Goal: Task Accomplishment & Management: Manage account settings

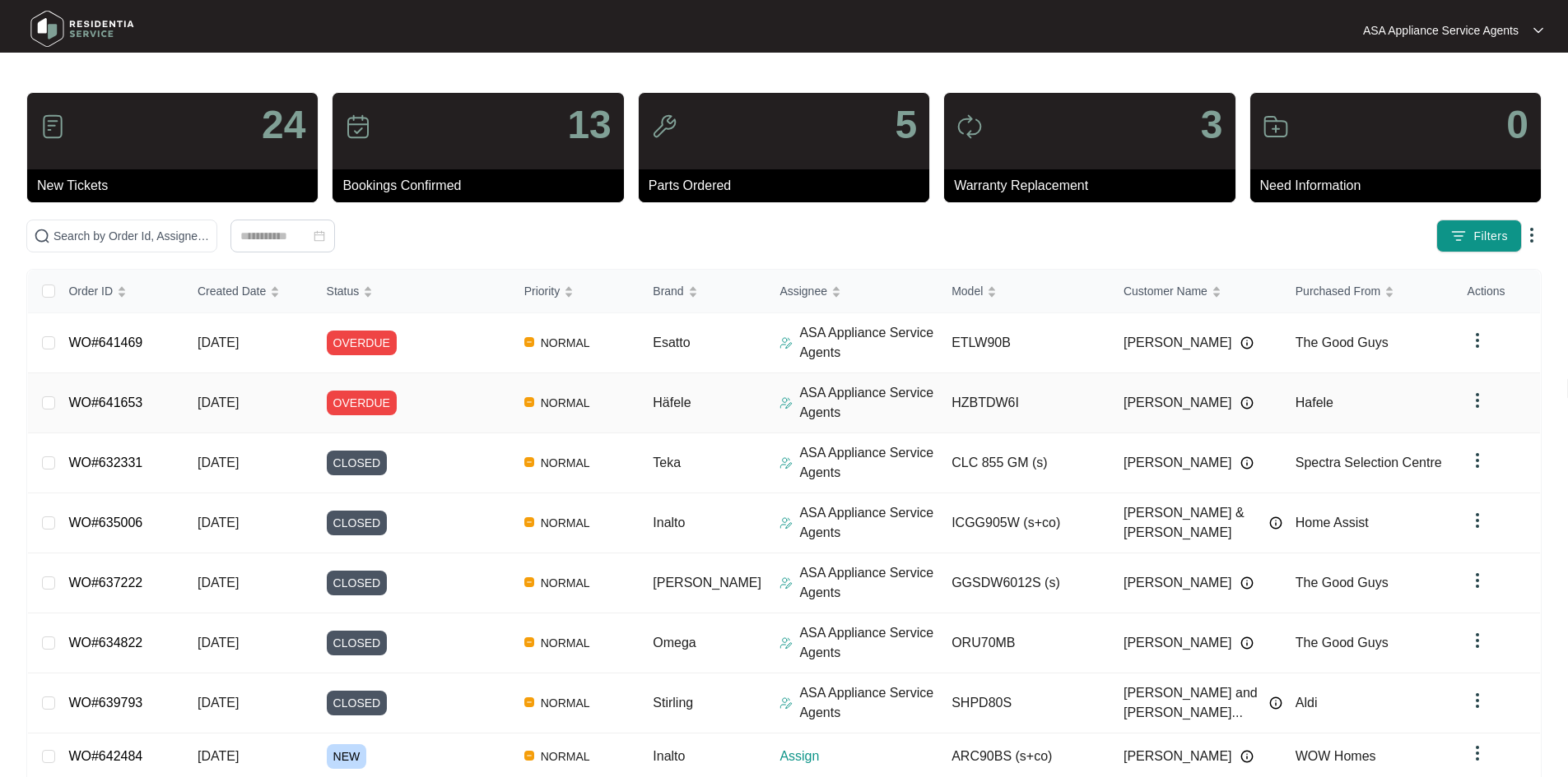
click at [432, 410] on div "OVERDUE" at bounding box center [418, 403] width 184 height 25
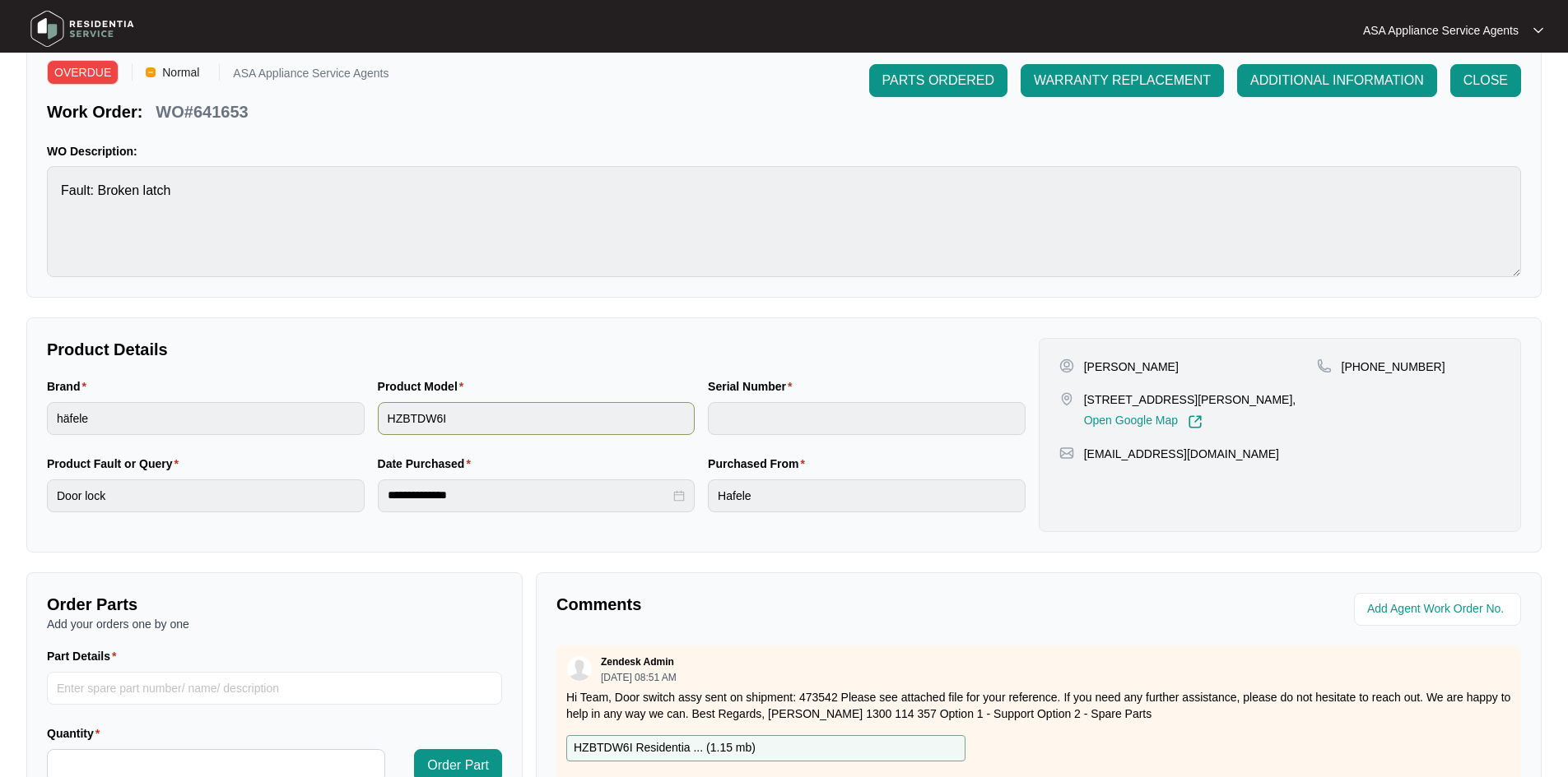
scroll to position [68, 0]
click at [222, 116] on p "WO#641653" at bounding box center [201, 113] width 93 height 23
copy p "641653"
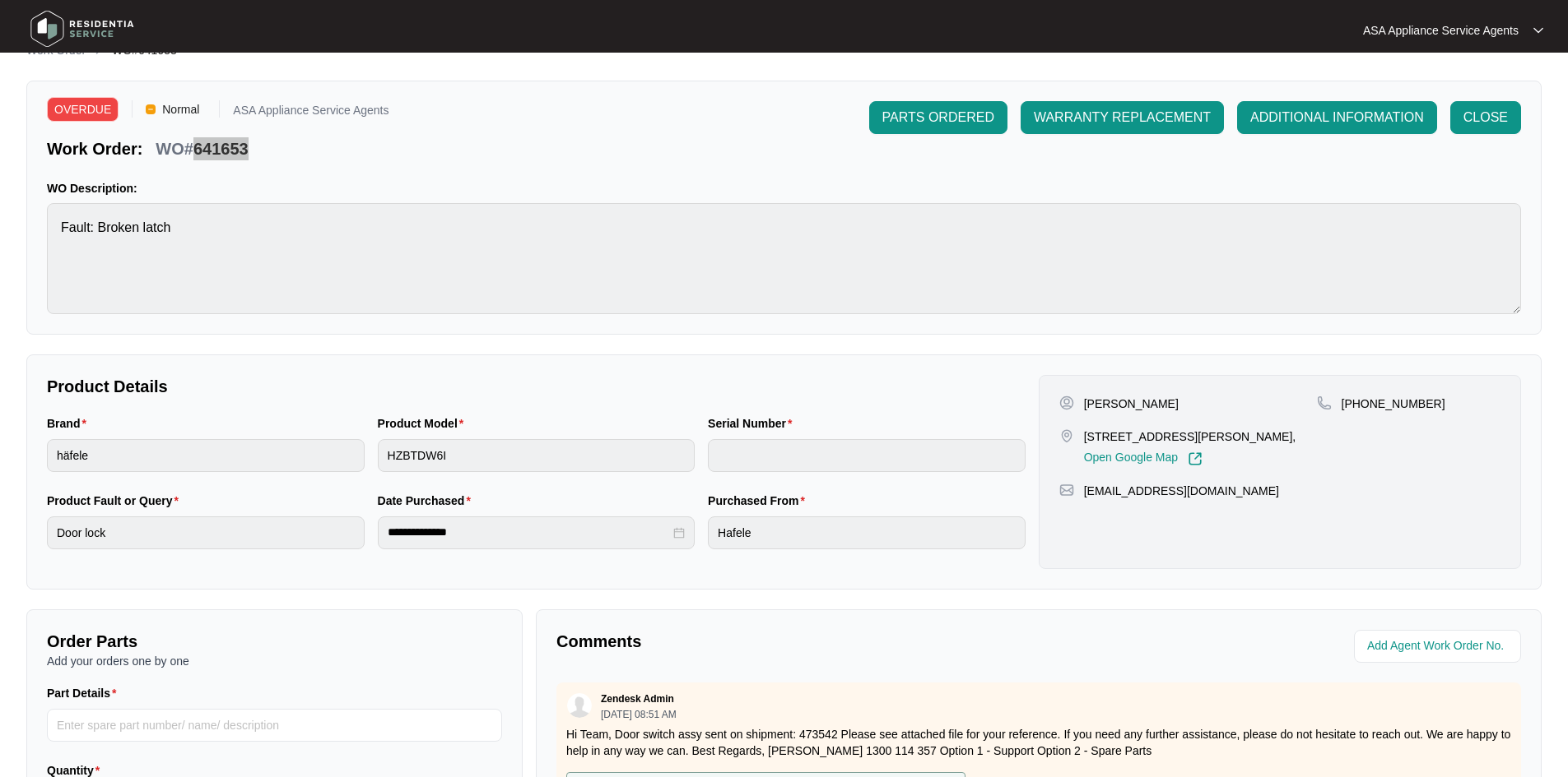
scroll to position [0, 0]
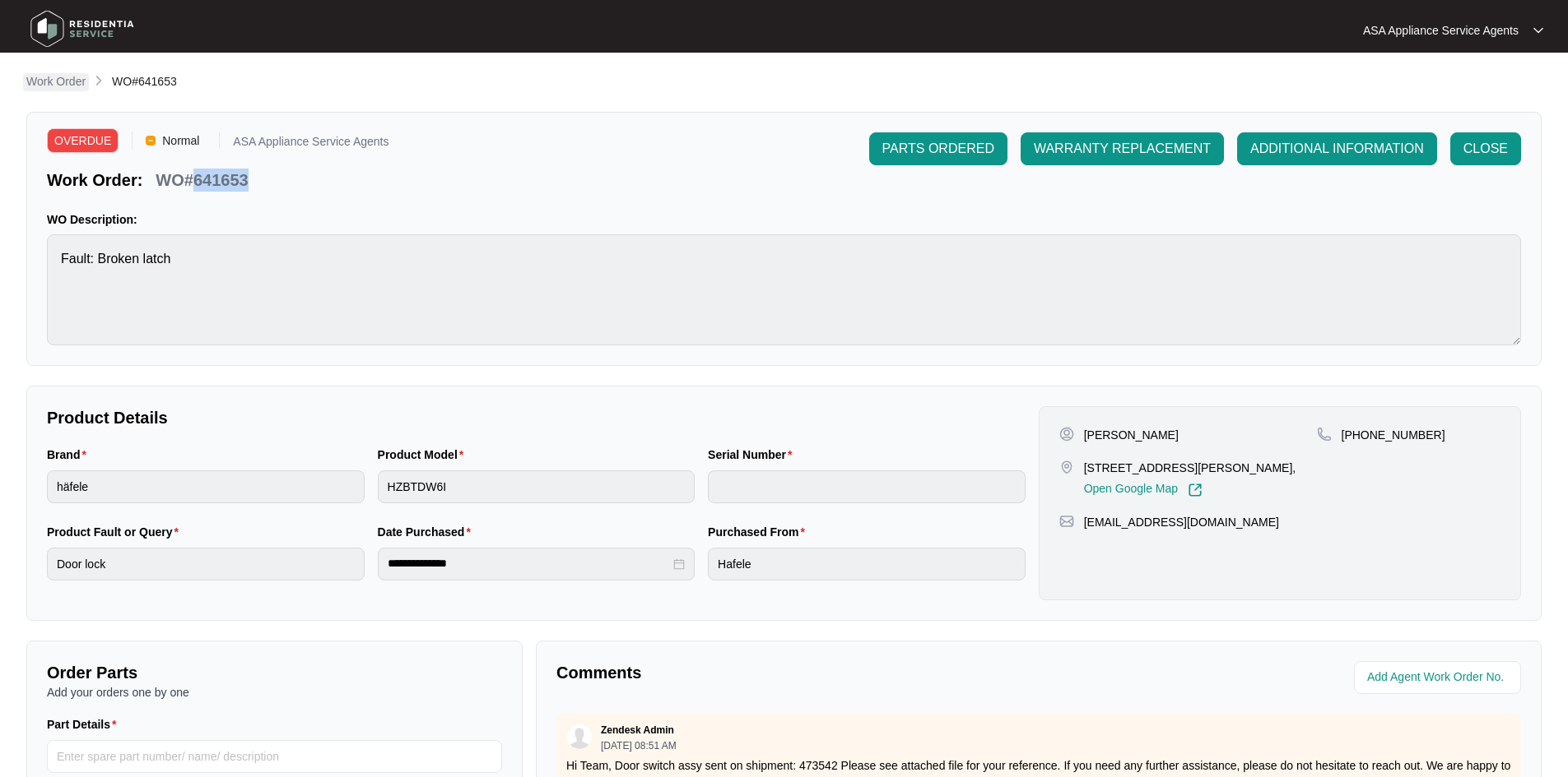
click at [53, 84] on p "Work Order" at bounding box center [56, 81] width 59 height 16
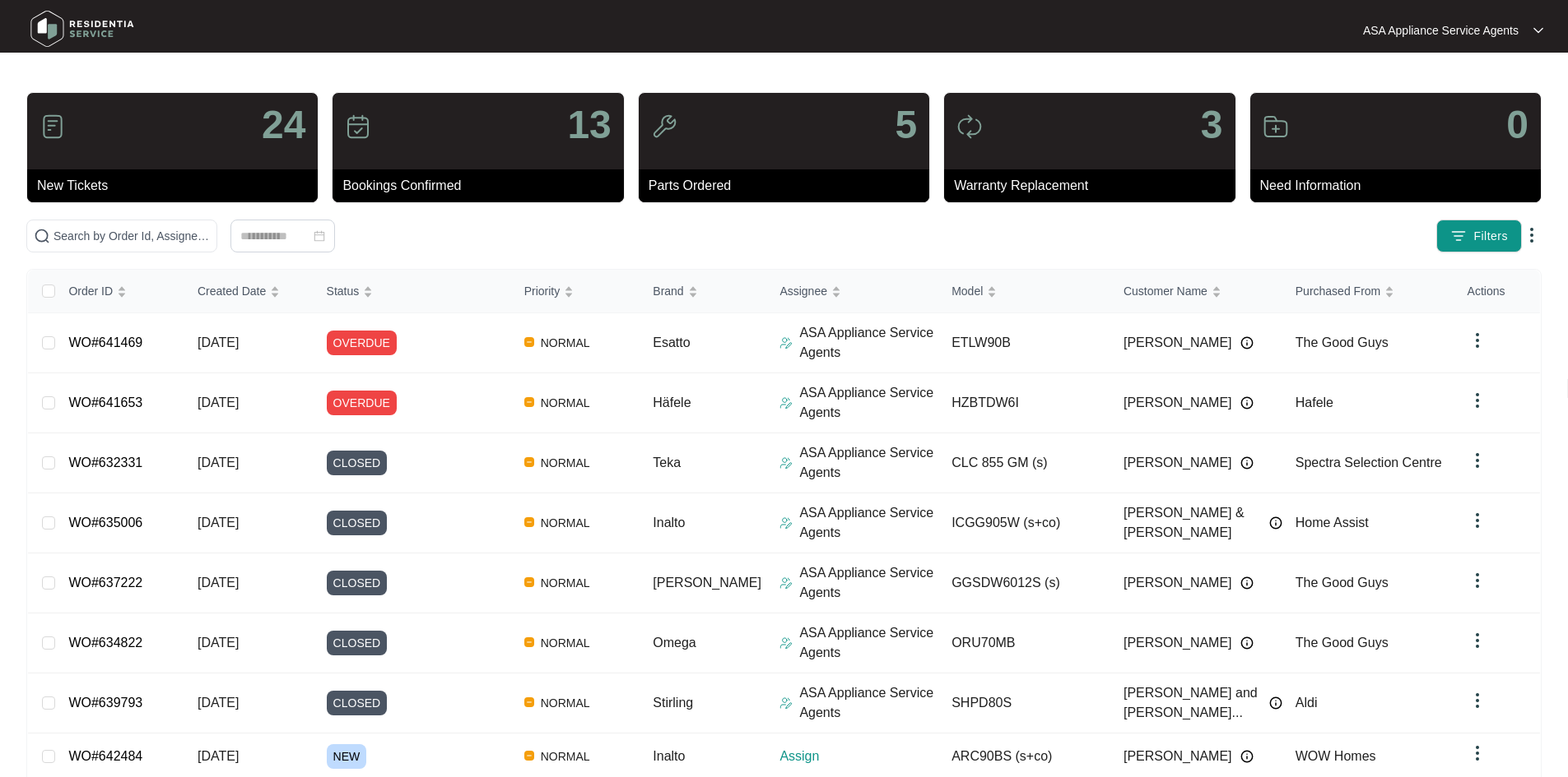
click at [98, 86] on main "24 New Tickets 13 Bookings Confirmed 5 Parts Ordered 3 Warranty Replacement 0 N…" at bounding box center [784, 490] width 1568 height 980
click at [180, 252] on span at bounding box center [122, 236] width 191 height 32
click at [174, 239] on input "text" at bounding box center [132, 236] width 157 height 18
paste input "642484"
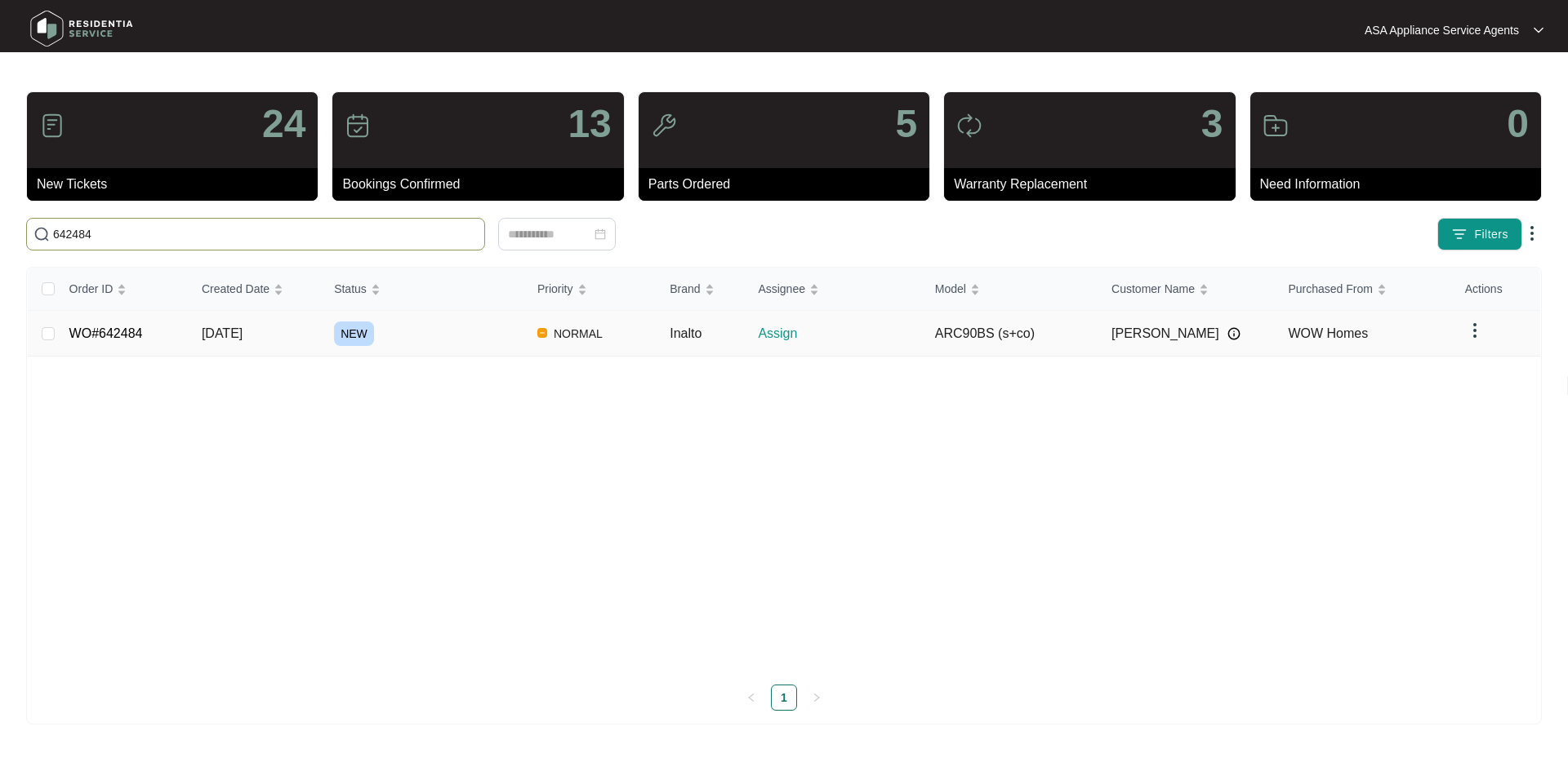
type input "642484"
click at [218, 328] on span "[DATE]" at bounding box center [222, 333] width 41 height 14
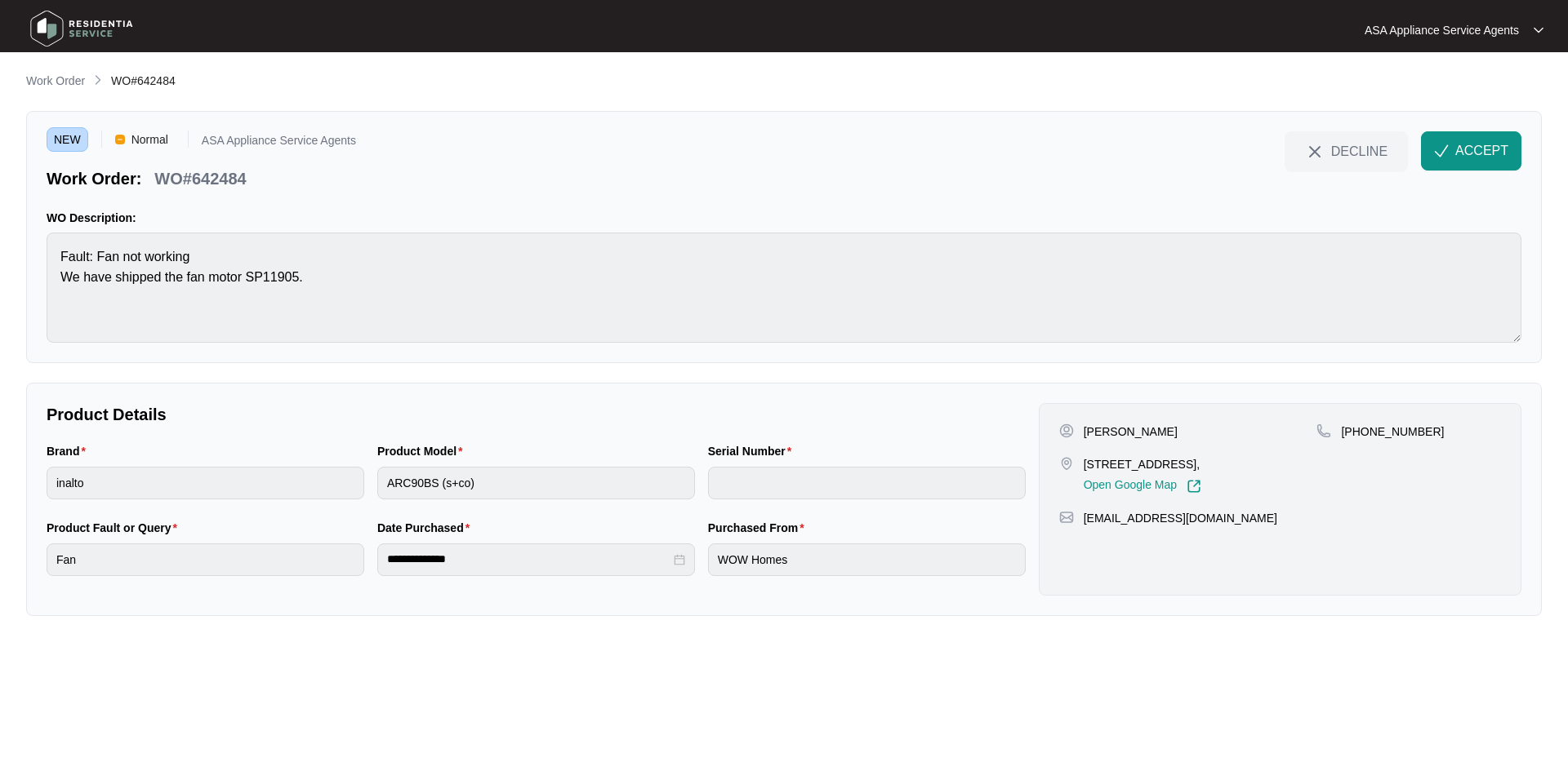
click at [1158, 429] on p "[PERSON_NAME]" at bounding box center [1130, 431] width 94 height 16
copy p "[PERSON_NAME]"
click at [1092, 427] on p "[PERSON_NAME]" at bounding box center [1130, 431] width 94 height 16
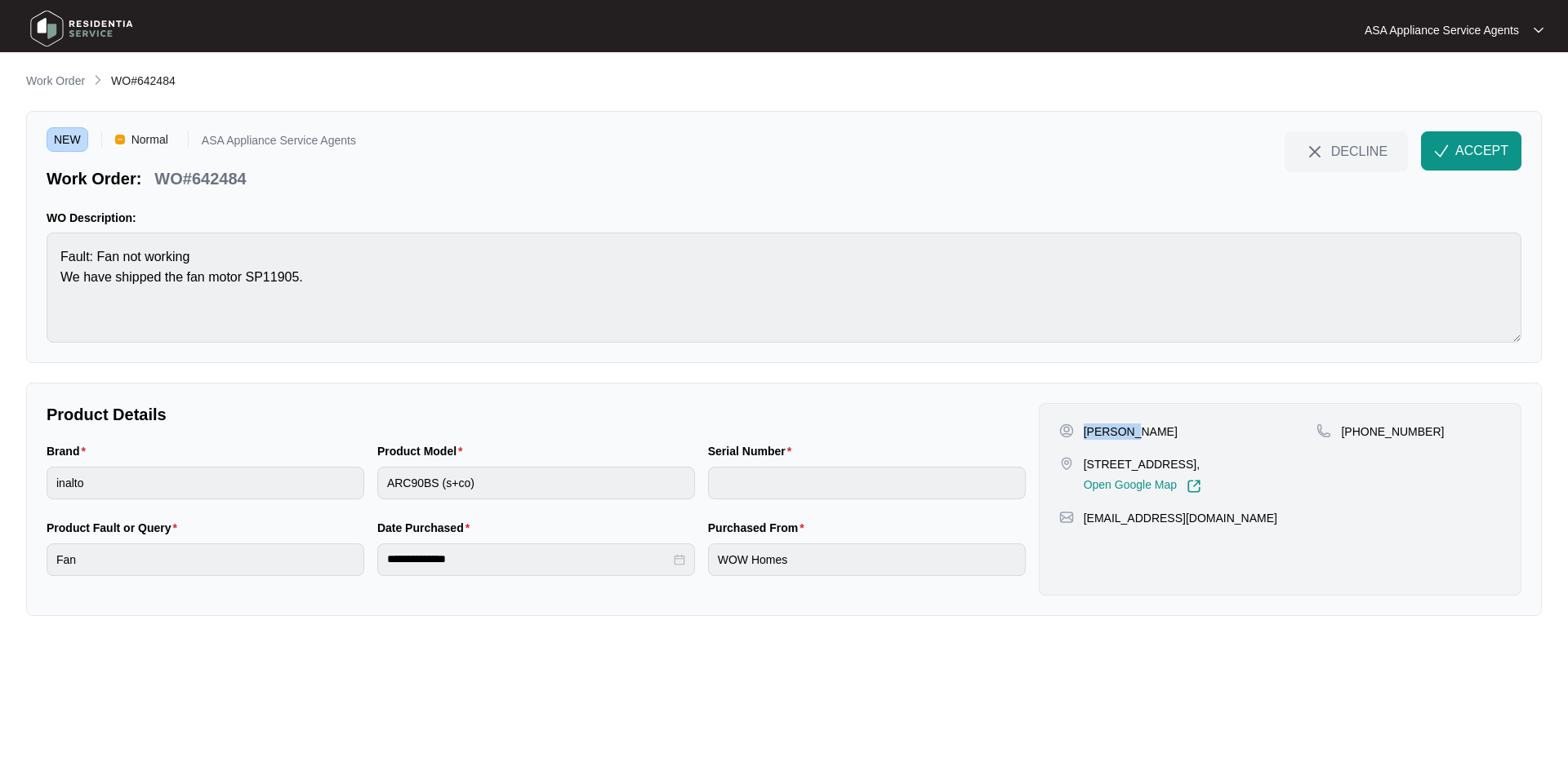
copy p "[PERSON_NAME]"
drag, startPoint x: 1079, startPoint y: 461, endPoint x: 1162, endPoint y: 468, distance: 83.3
click at [1162, 468] on div "[STREET_ADDRESS], Open Google Map" at bounding box center [1188, 475] width 258 height 38
copy p "[STREET_ADDRESS]"
drag, startPoint x: 1165, startPoint y: 466, endPoint x: 1238, endPoint y: 467, distance: 73.0
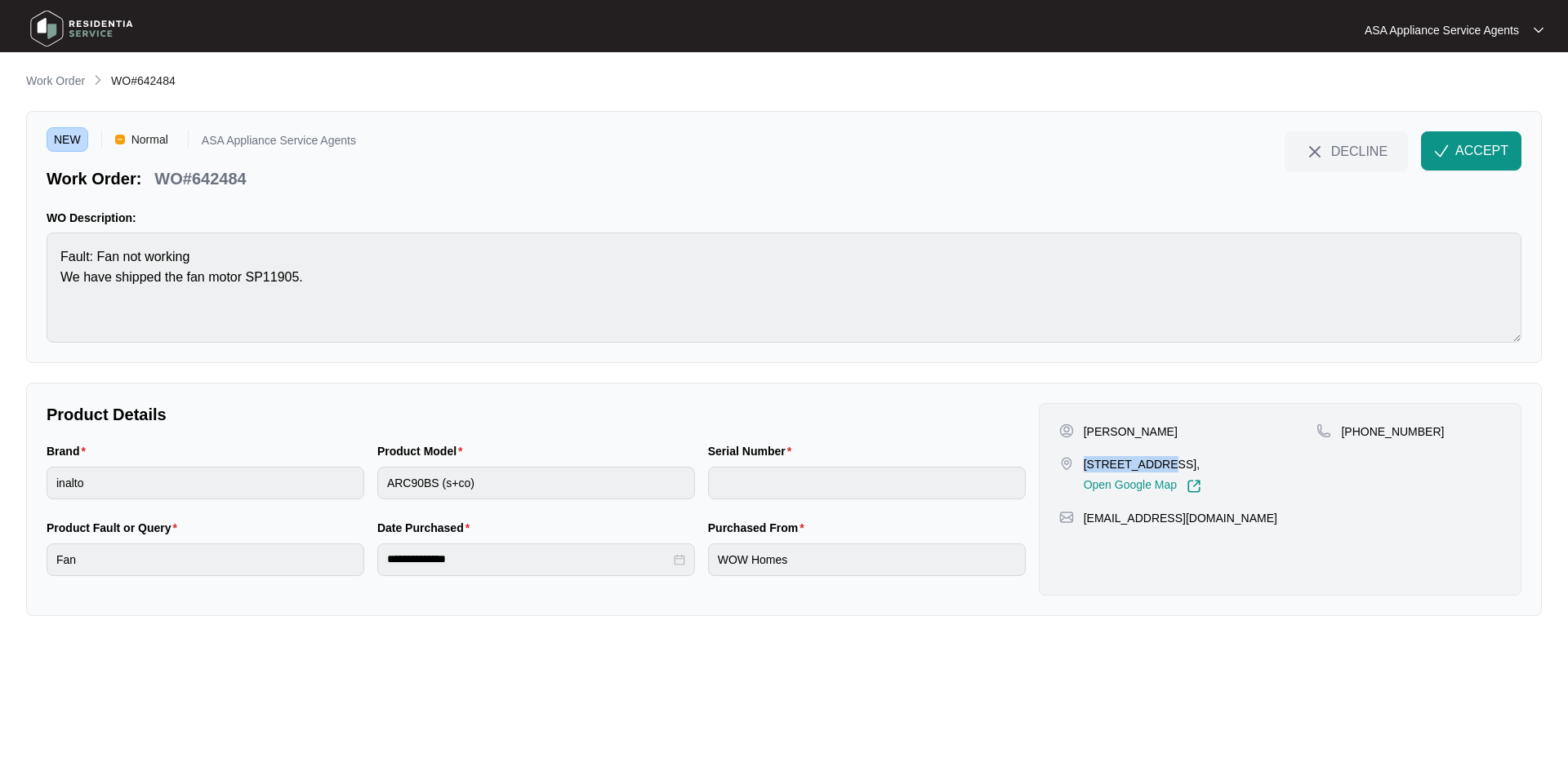
click at [1201, 467] on p "[STREET_ADDRESS]," at bounding box center [1143, 464] width 117 height 16
copy p "[GEOGRAPHIC_DATA]"
drag, startPoint x: 1363, startPoint y: 433, endPoint x: 1455, endPoint y: 430, distance: 92.0
click at [1455, 430] on div "[PHONE_NUMBER]" at bounding box center [1408, 431] width 185 height 16
copy p "449237527"
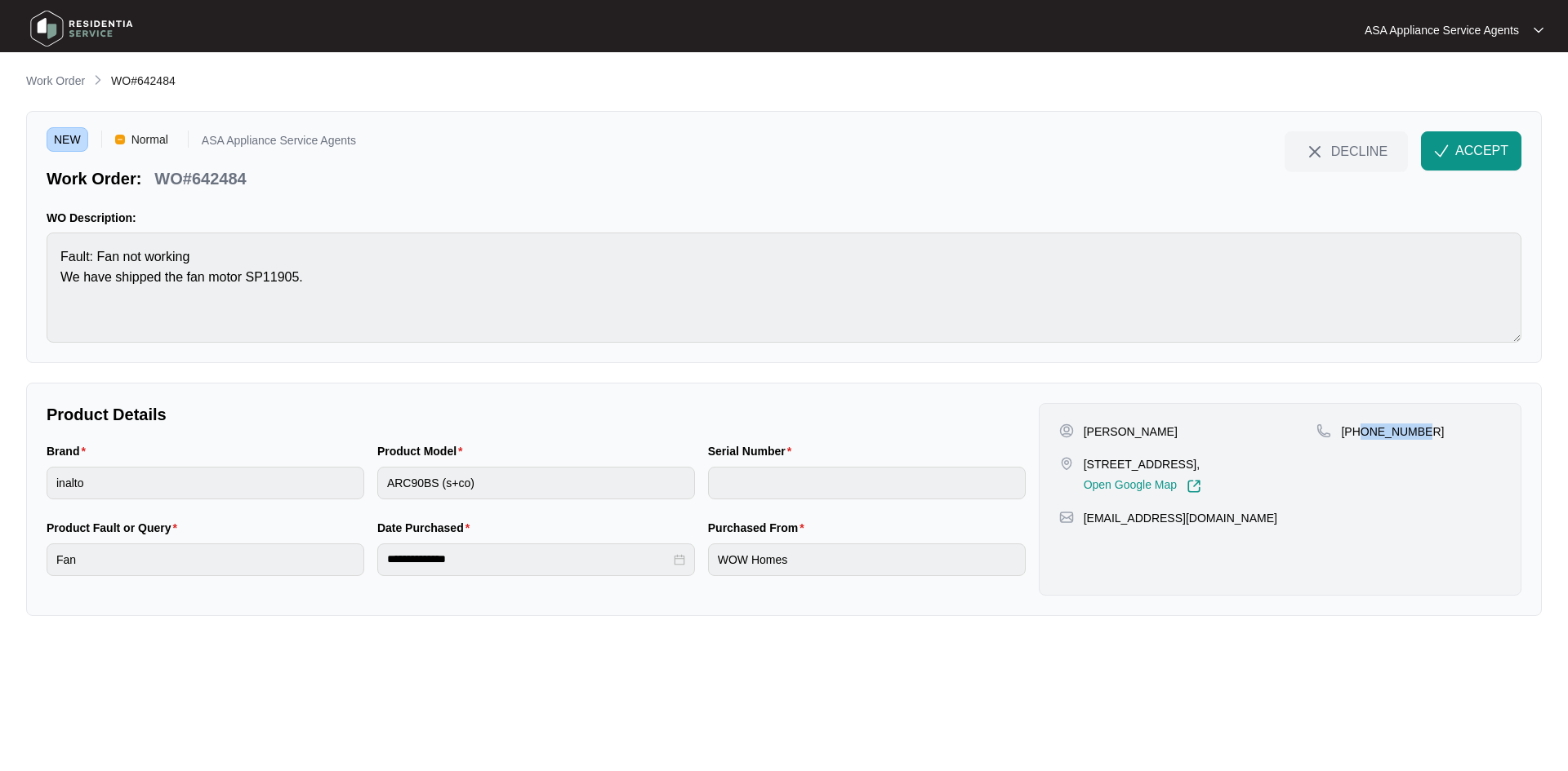
drag, startPoint x: 1306, startPoint y: 527, endPoint x: 1086, endPoint y: 519, distance: 220.1
click at [1086, 519] on div "[PERSON_NAME] [STREET_ADDRESS], Open Google Map [PHONE_NUMBER] [EMAIL_ADDRESS][…" at bounding box center [1279, 499] width 482 height 192
copy p "[EMAIL_ADDRESS][DOMAIN_NAME]"
drag, startPoint x: 255, startPoint y: 166, endPoint x: 158, endPoint y: 183, distance: 98.5
click at [158, 183] on div "Work Order: WO#642484" at bounding box center [201, 176] width 310 height 28
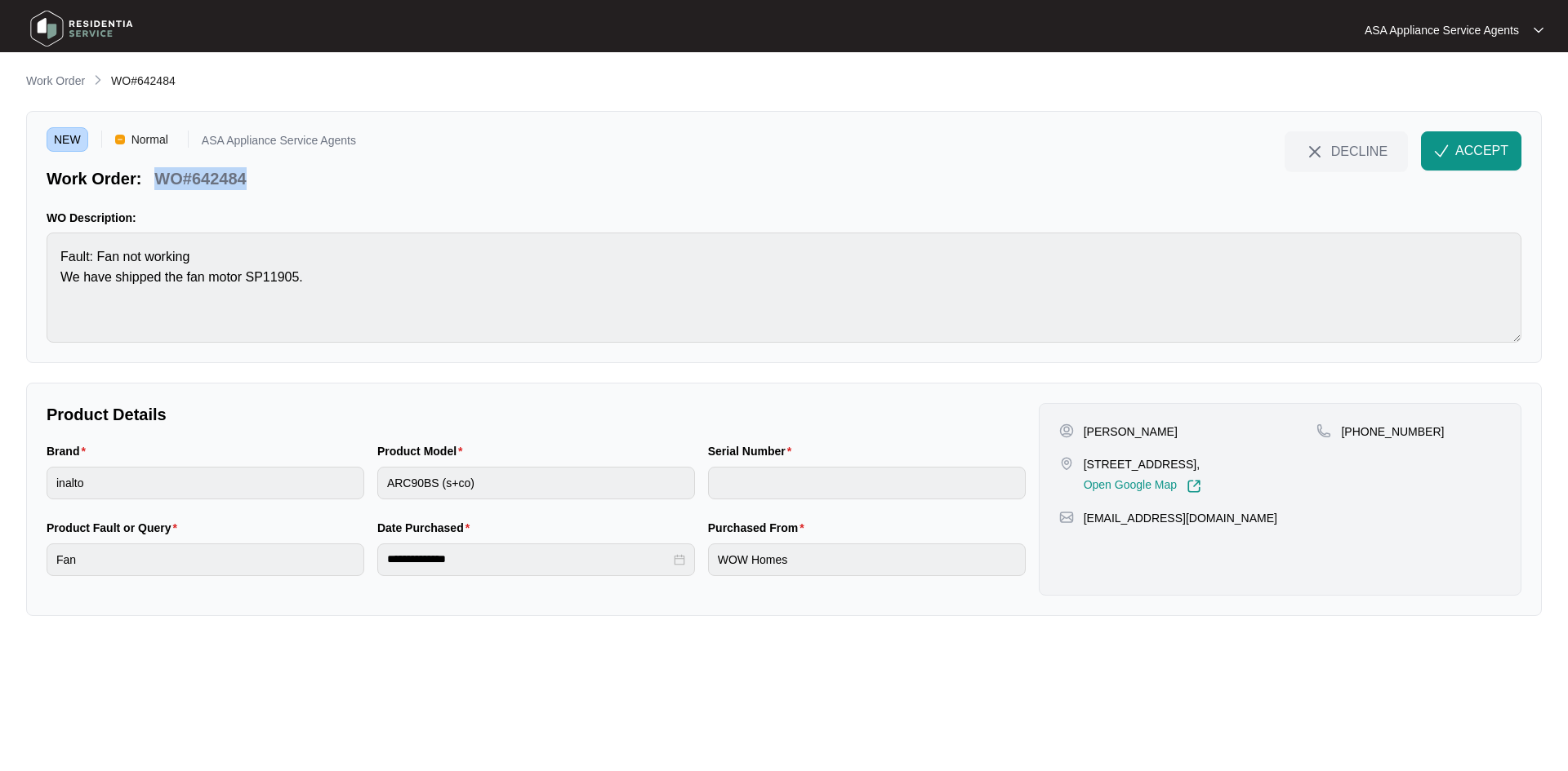
copy p "WO#642484"
click at [373, 484] on div "Product Model ARC90BS (s+co)" at bounding box center [535, 480] width 331 height 77
click at [1480, 151] on span "ACCEPT" at bounding box center [1482, 151] width 53 height 20
